Goal: Task Accomplishment & Management: Use online tool/utility

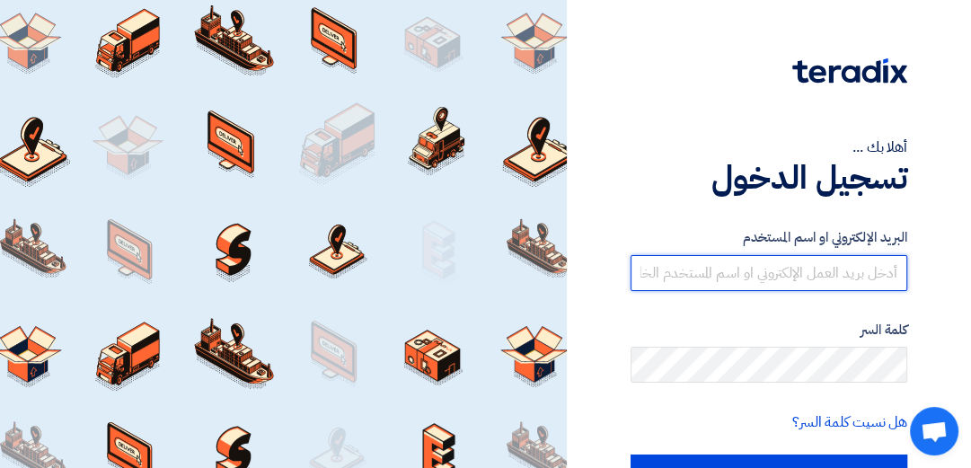
type input "[EMAIL_ADDRESS][DOMAIN_NAME]"
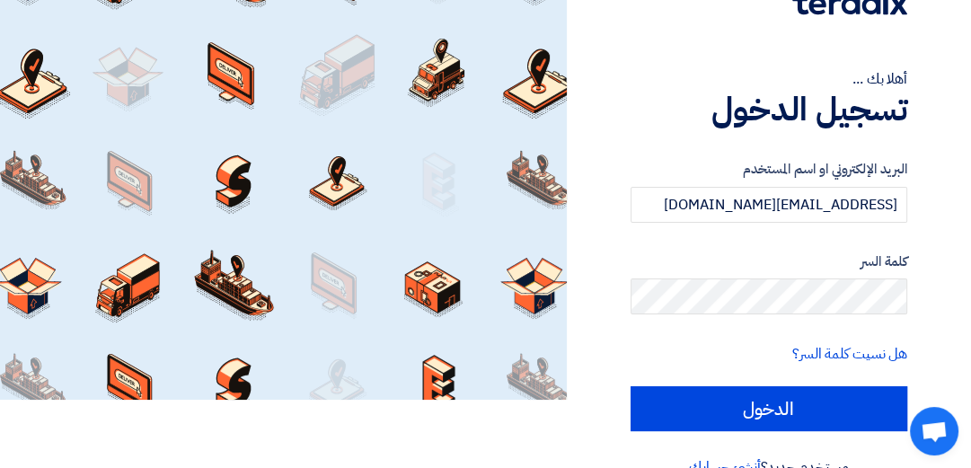
scroll to position [102, 0]
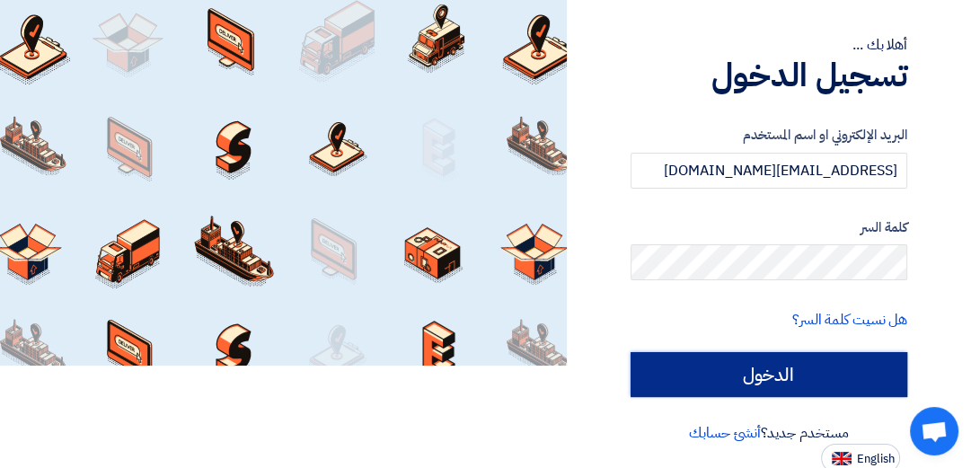
click at [762, 379] on input "الدخول" at bounding box center [769, 374] width 277 height 45
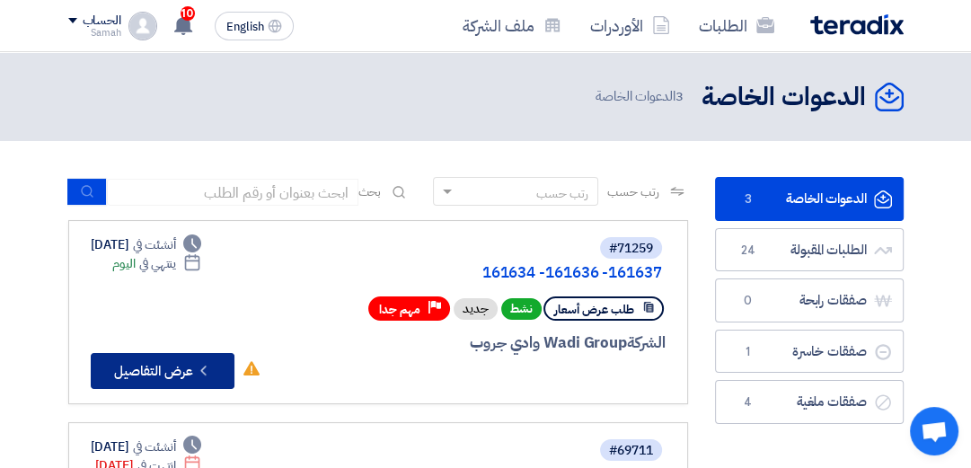
click at [146, 363] on button "Check details عرض التفاصيل" at bounding box center [163, 371] width 144 height 36
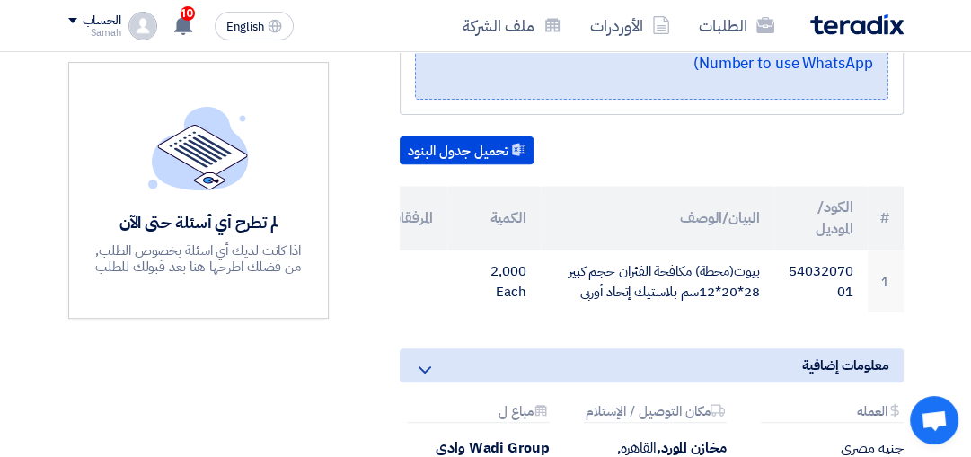
scroll to position [461, 0]
